Goal: Information Seeking & Learning: Find contact information

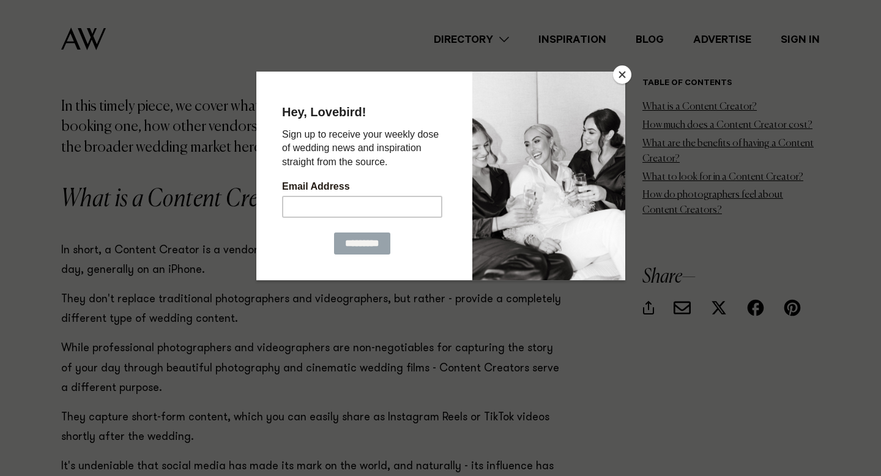
scroll to position [801, 0]
click at [389, 209] on input "Email Address" at bounding box center [361, 206] width 160 height 22
type input "**********"
click at [354, 247] on input "*********" at bounding box center [361, 243] width 56 height 22
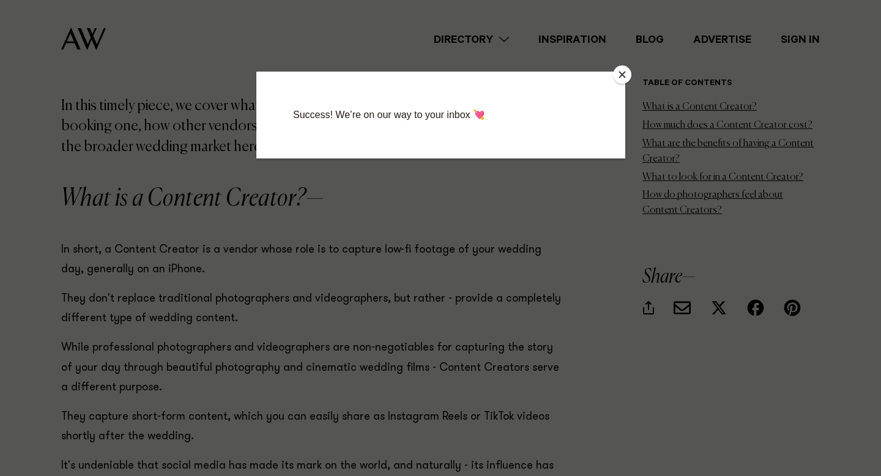
click at [621, 71] on button "Close" at bounding box center [622, 74] width 18 height 18
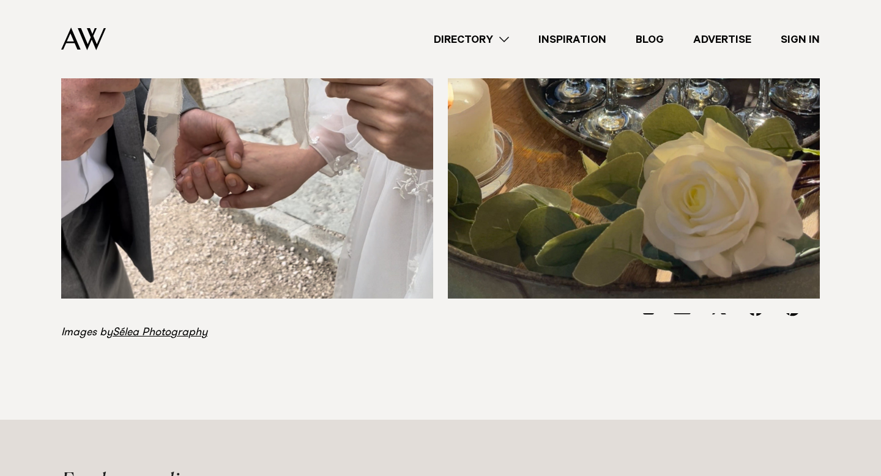
scroll to position [5058, 0]
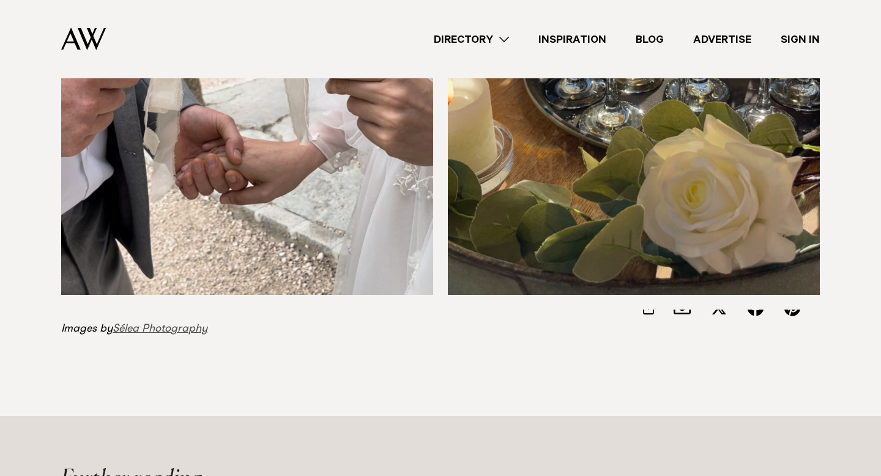
click at [185, 324] on link "Sélea Photography" at bounding box center [160, 329] width 95 height 11
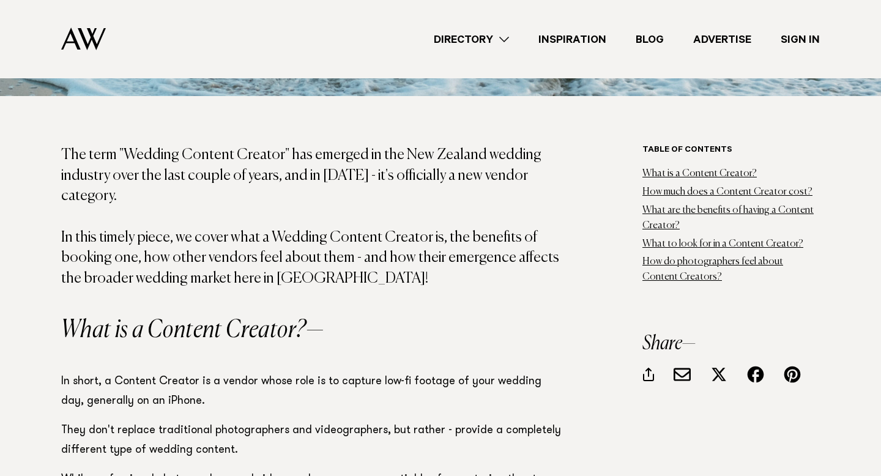
scroll to position [778, 0]
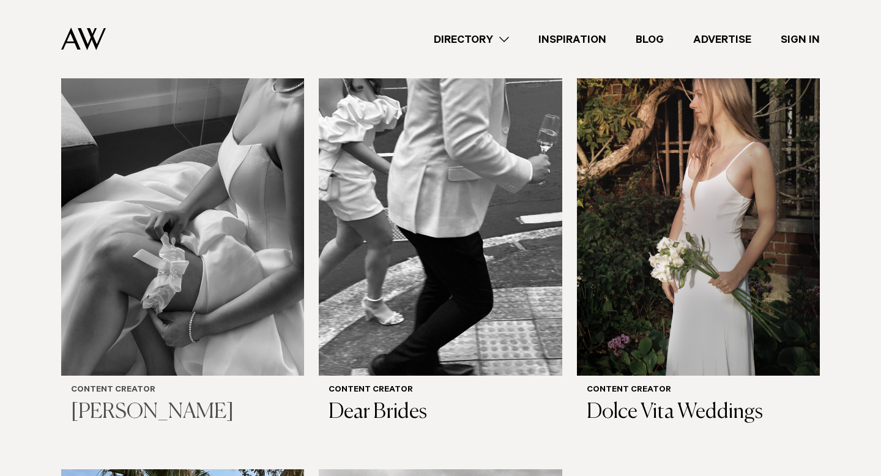
scroll to position [473, 0]
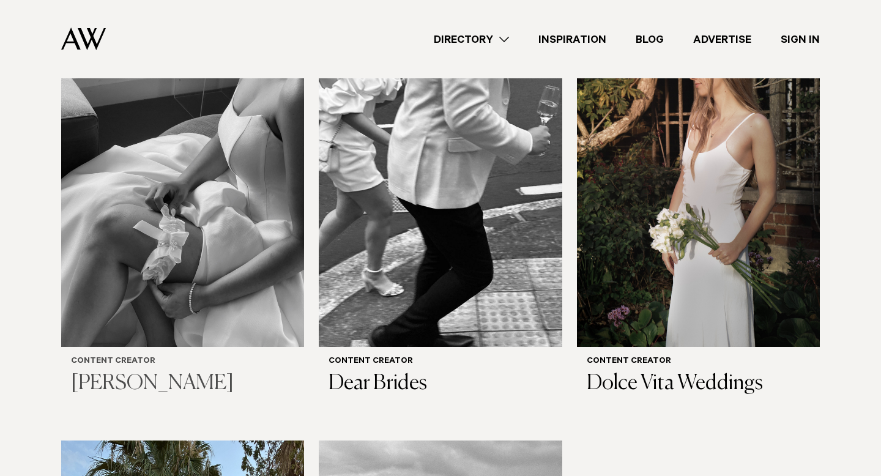
click at [135, 357] on h6 "Content Creator" at bounding box center [182, 362] width 223 height 10
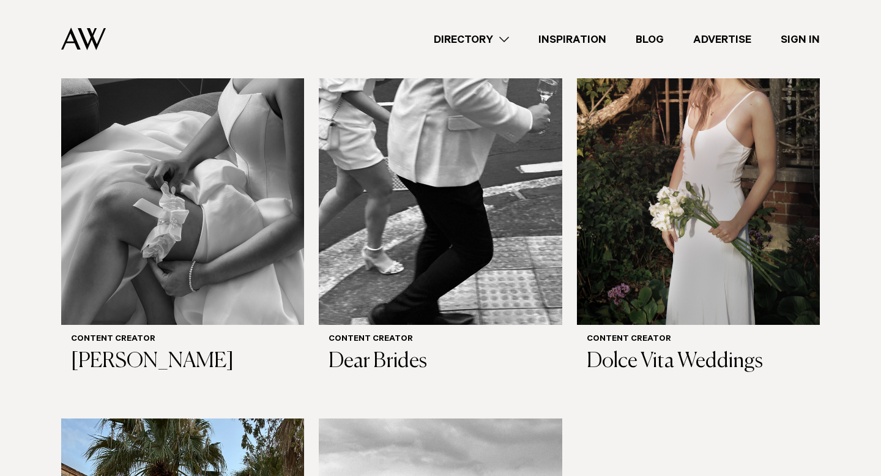
scroll to position [484, 0]
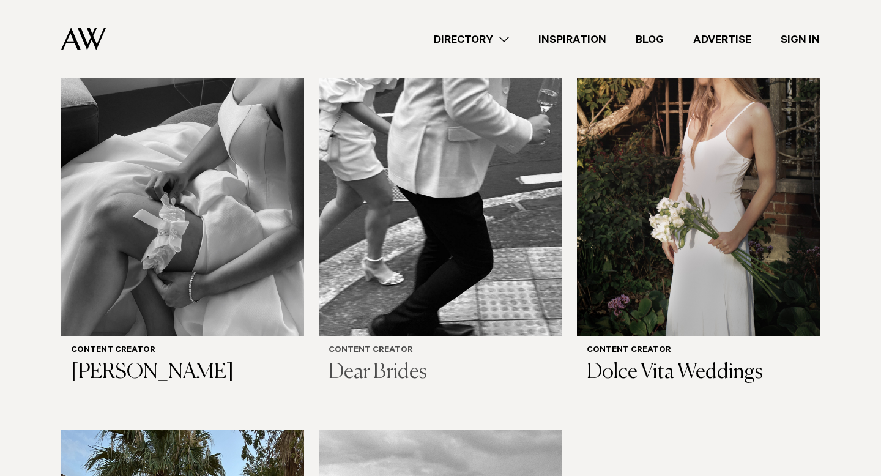
click at [375, 346] on div "Content Creator Dear Brides" at bounding box center [440, 366] width 223 height 40
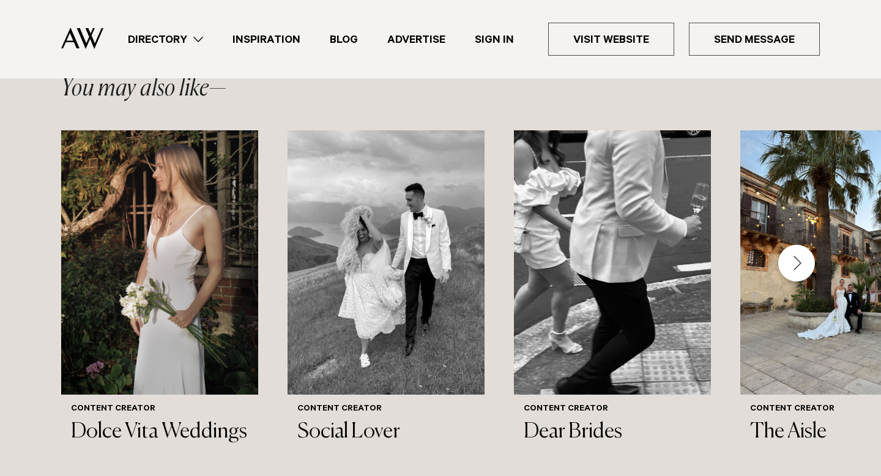
scroll to position [1135, 0]
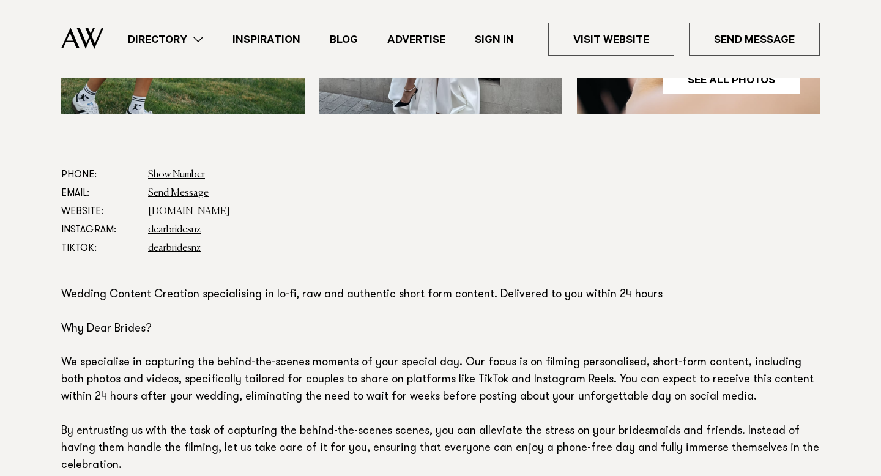
scroll to position [589, 0]
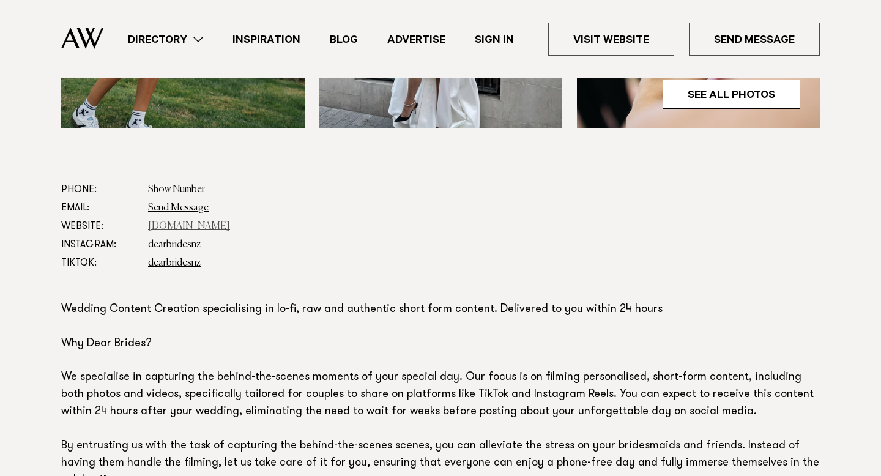
click at [230, 225] on link "[DOMAIN_NAME]" at bounding box center [189, 227] width 82 height 10
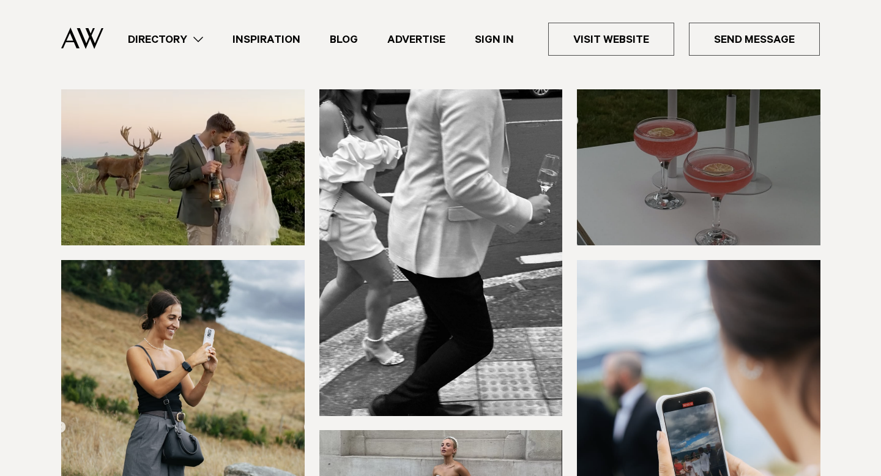
scroll to position [113, 0]
